Goal: Find specific page/section: Find specific page/section

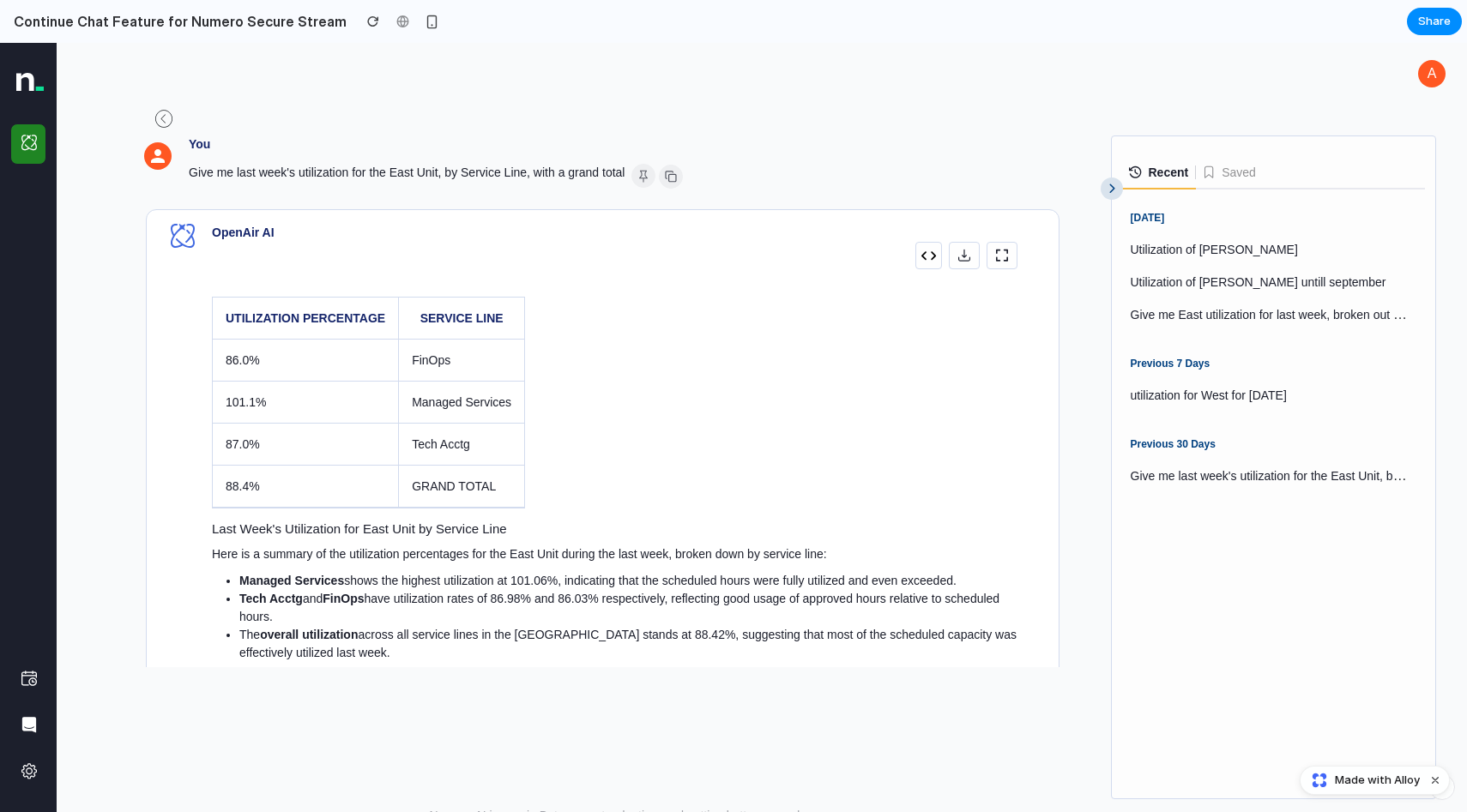
click at [152, 122] on link at bounding box center [164, 119] width 39 height 33
click at [158, 119] on icon at bounding box center [164, 118] width 17 height 1
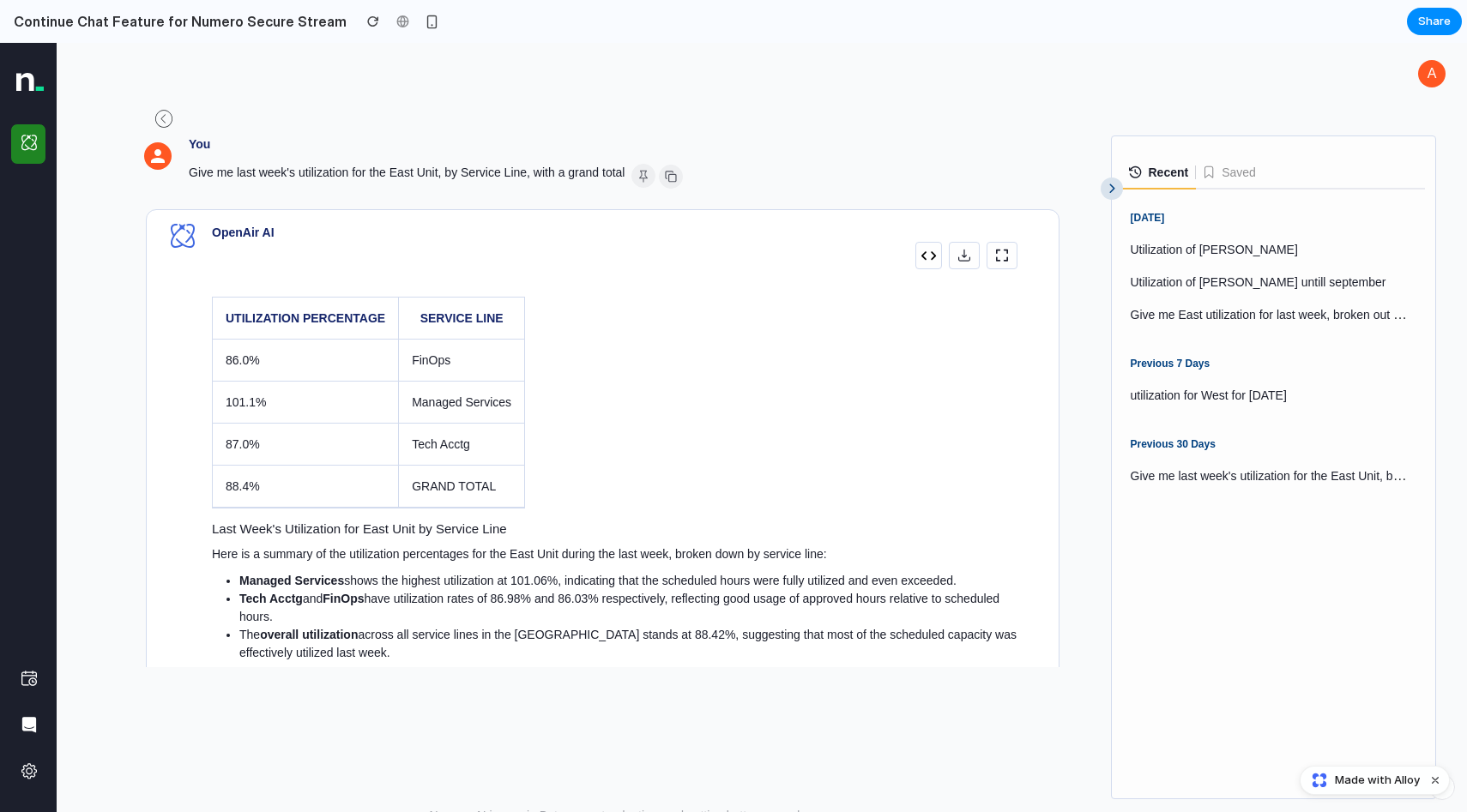
click at [158, 119] on icon at bounding box center [164, 118] width 17 height 1
click at [1113, 187] on button at bounding box center [1112, 189] width 23 height 23
click at [1116, 191] on button at bounding box center [1112, 189] width 23 height 23
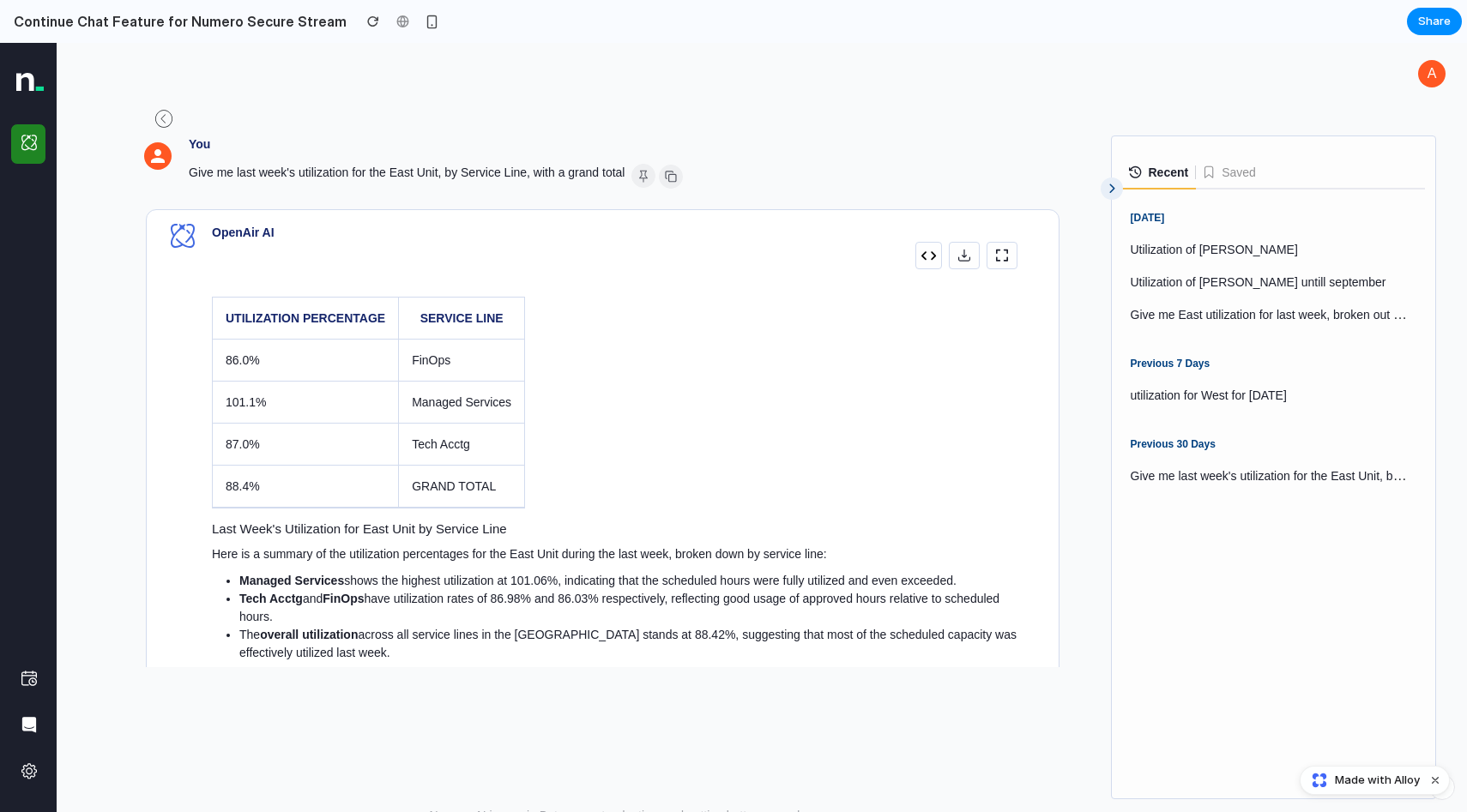
click at [1111, 187] on button at bounding box center [1112, 189] width 23 height 23
